Goal: Communication & Community: Answer question/provide support

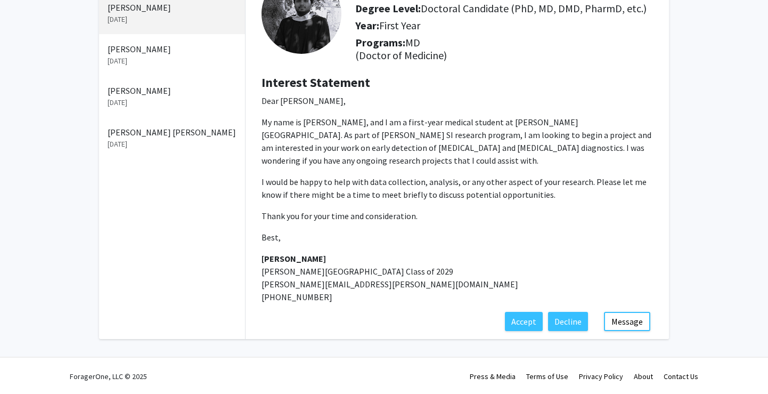
scroll to position [95, 0]
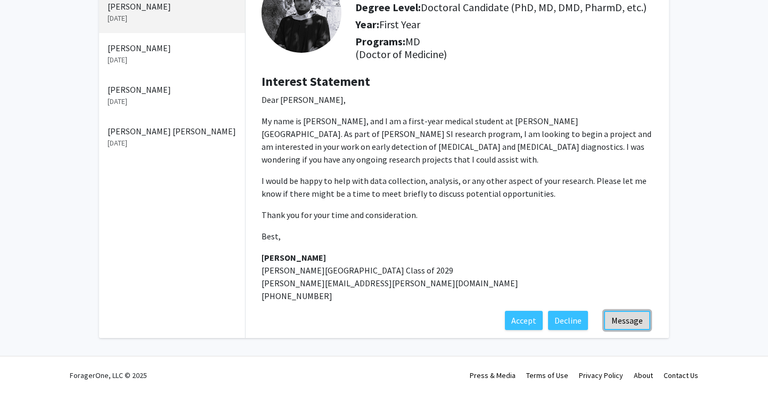
click at [637, 321] on button "Message" at bounding box center [627, 320] width 46 height 19
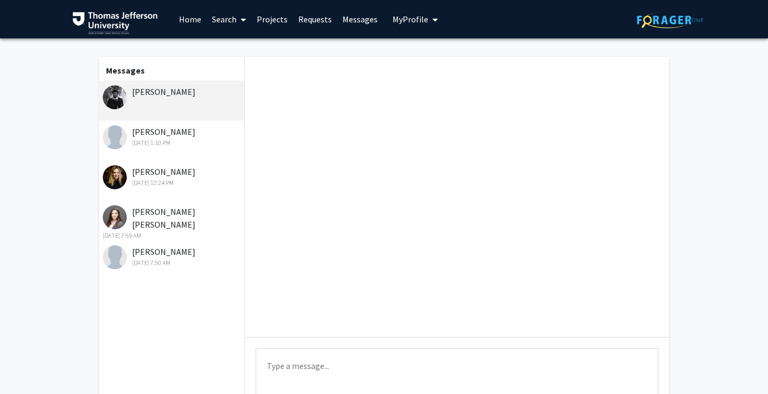
click at [371, 364] on textarea "Type a message" at bounding box center [457, 372] width 403 height 48
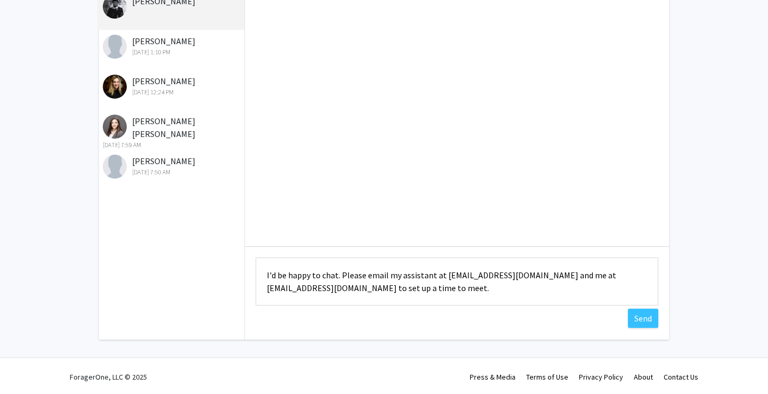
scroll to position [92, 0]
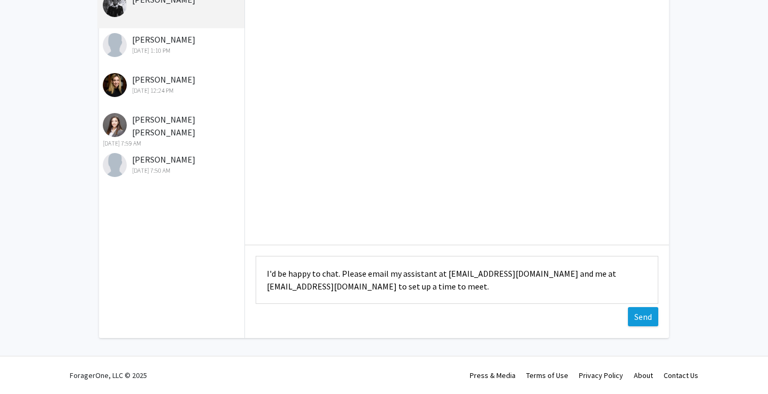
type textarea "I'd be happy to chat. Please email my assistant at [EMAIL_ADDRESS][DOMAIN_NAME]…"
click at [645, 322] on button "Send" at bounding box center [643, 316] width 30 height 19
